Goal: Check status: Check status

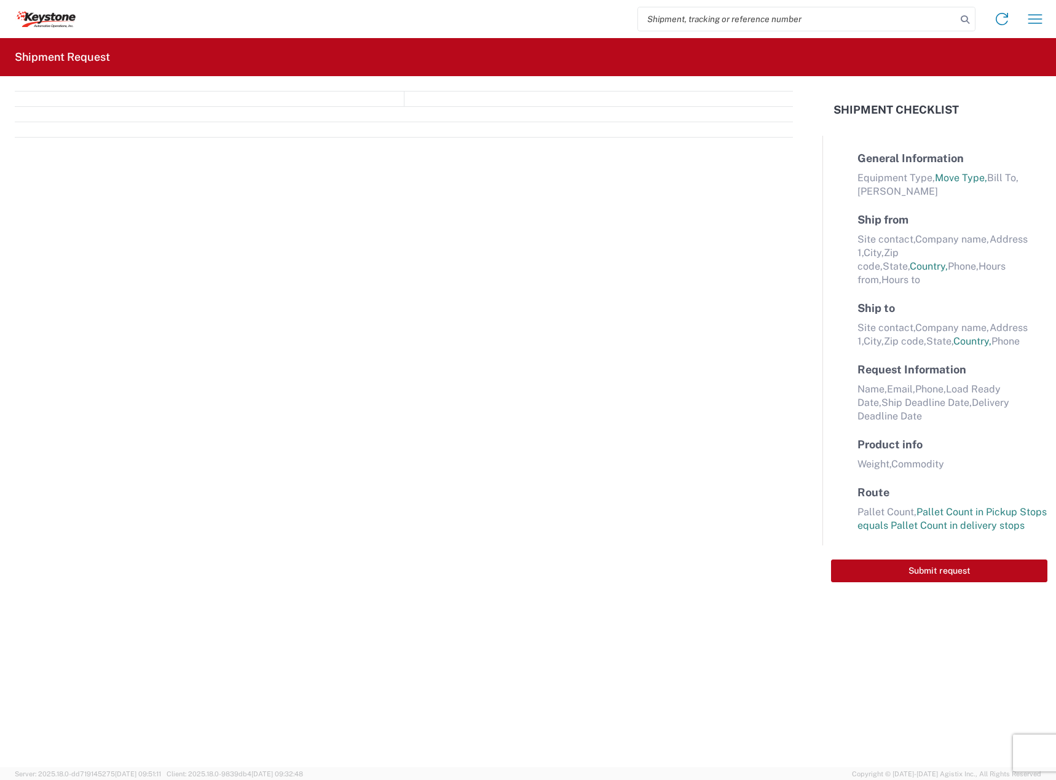
select select "FULL"
select select "LBS"
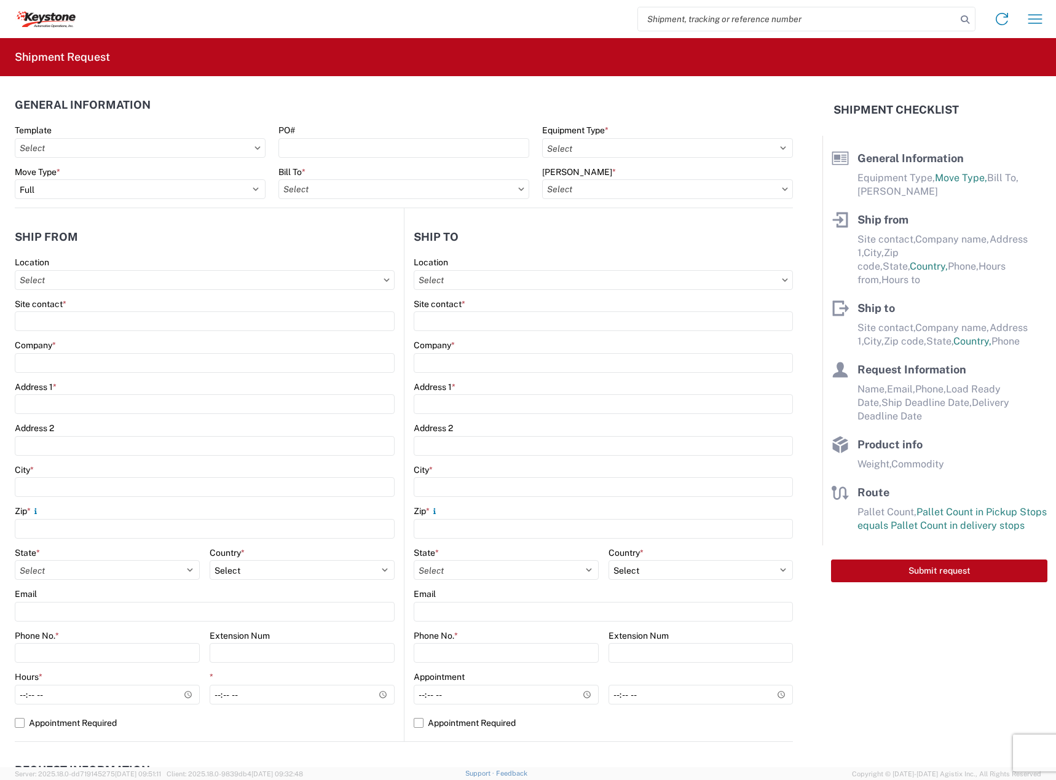
click at [703, 22] on input "search" at bounding box center [797, 18] width 318 height 23
paste input "56714178"
type input "56714178"
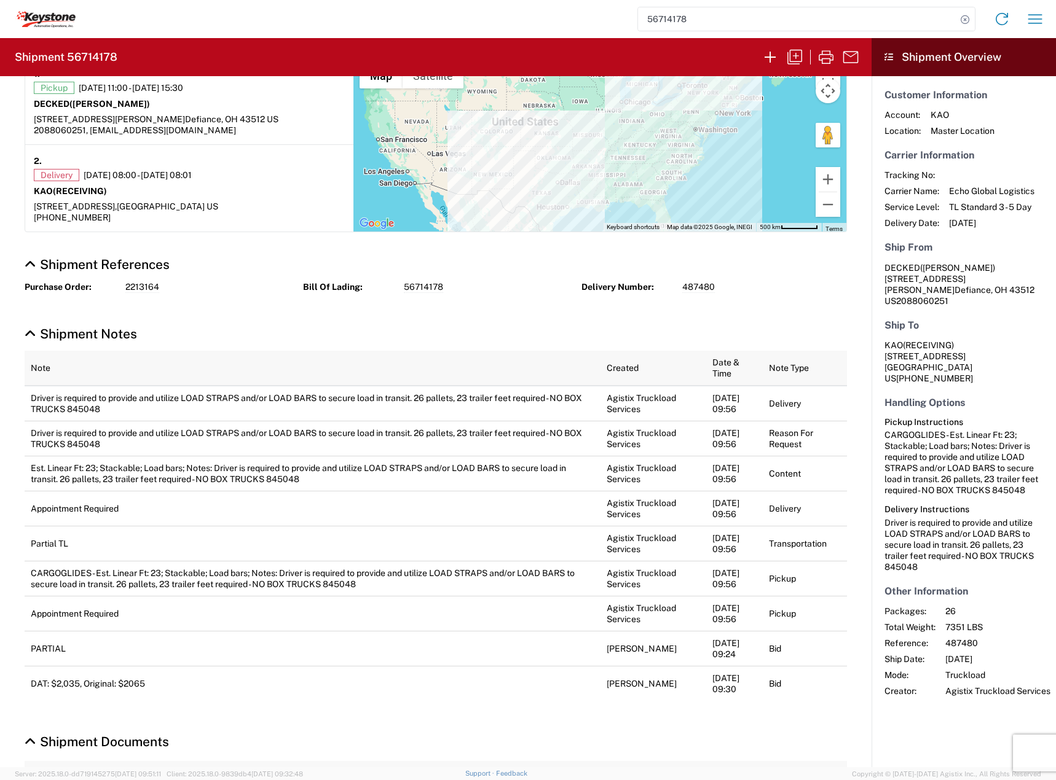
scroll to position [251, 0]
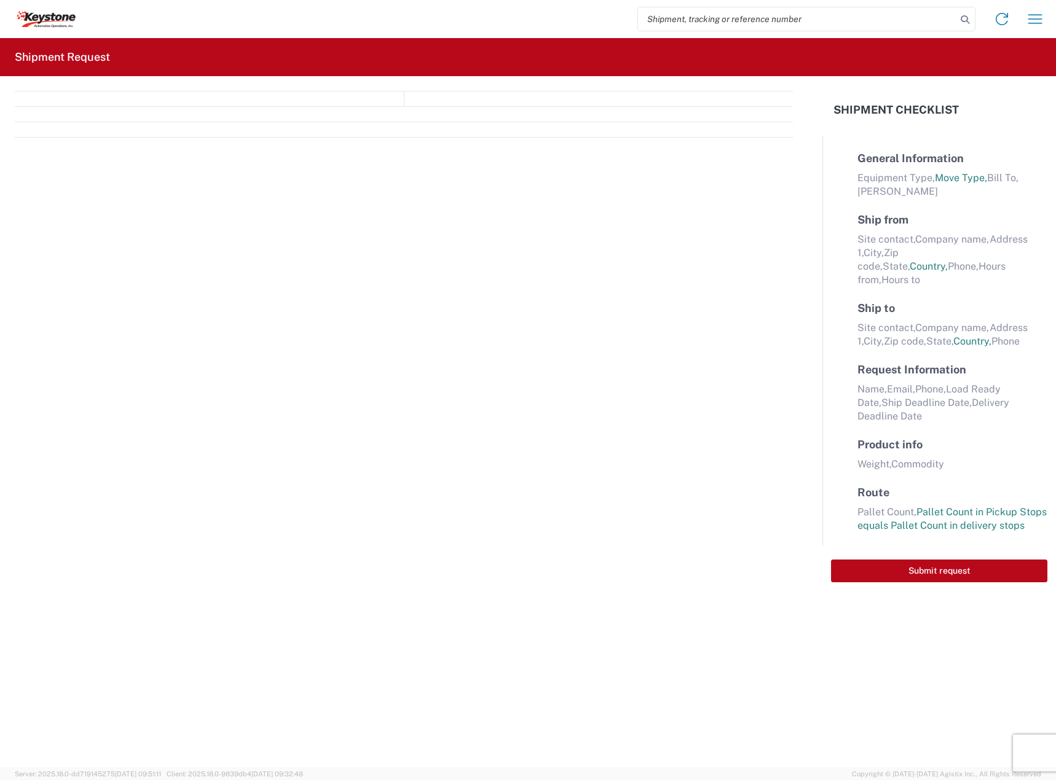
select select "FULL"
select select "US"
select select "LBS"
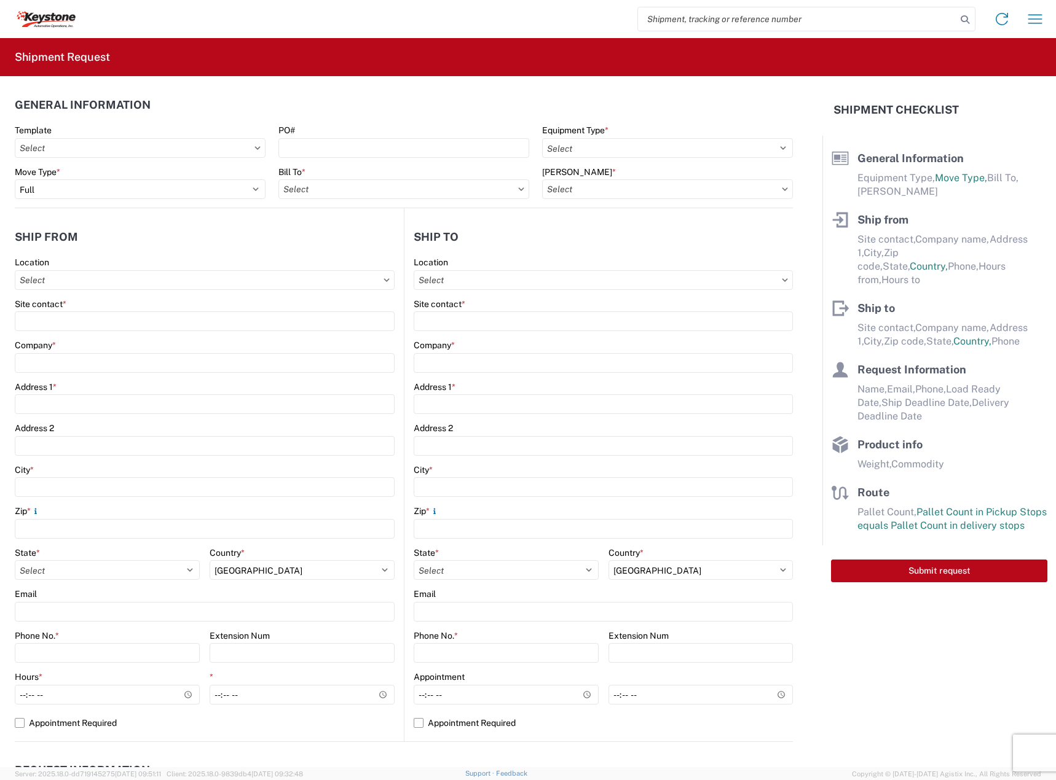
click at [722, 34] on agx-form-navbar "Home Shipment request Shipment tracking" at bounding box center [528, 19] width 1056 height 38
click at [726, 22] on input "search" at bounding box center [797, 18] width 318 height 23
paste input "56744722"
type input "56744722"
